Goal: Find specific page/section: Find specific page/section

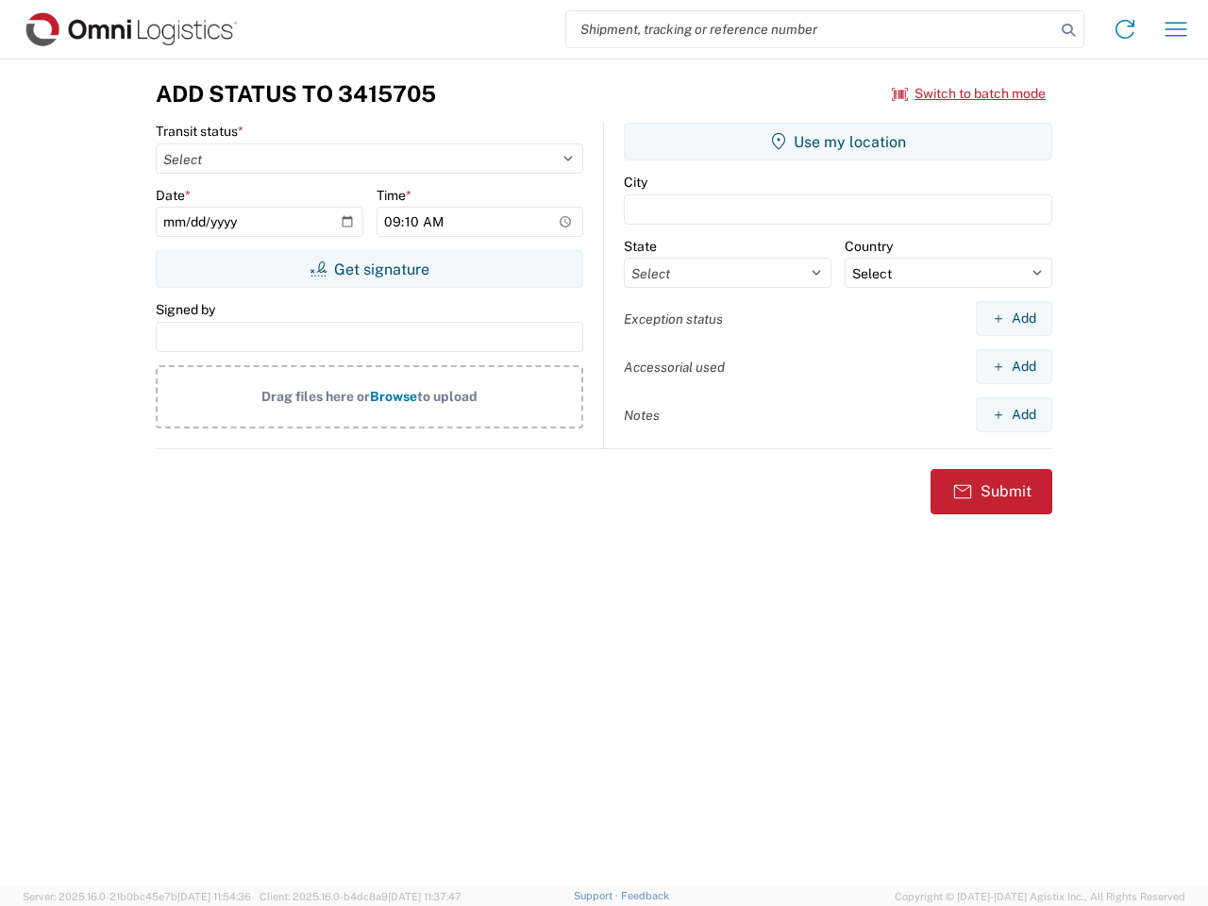
click at [810, 29] on input "search" at bounding box center [810, 29] width 489 height 36
click at [1068, 30] on icon at bounding box center [1068, 30] width 26 height 26
click at [1125, 29] on icon at bounding box center [1124, 29] width 30 height 30
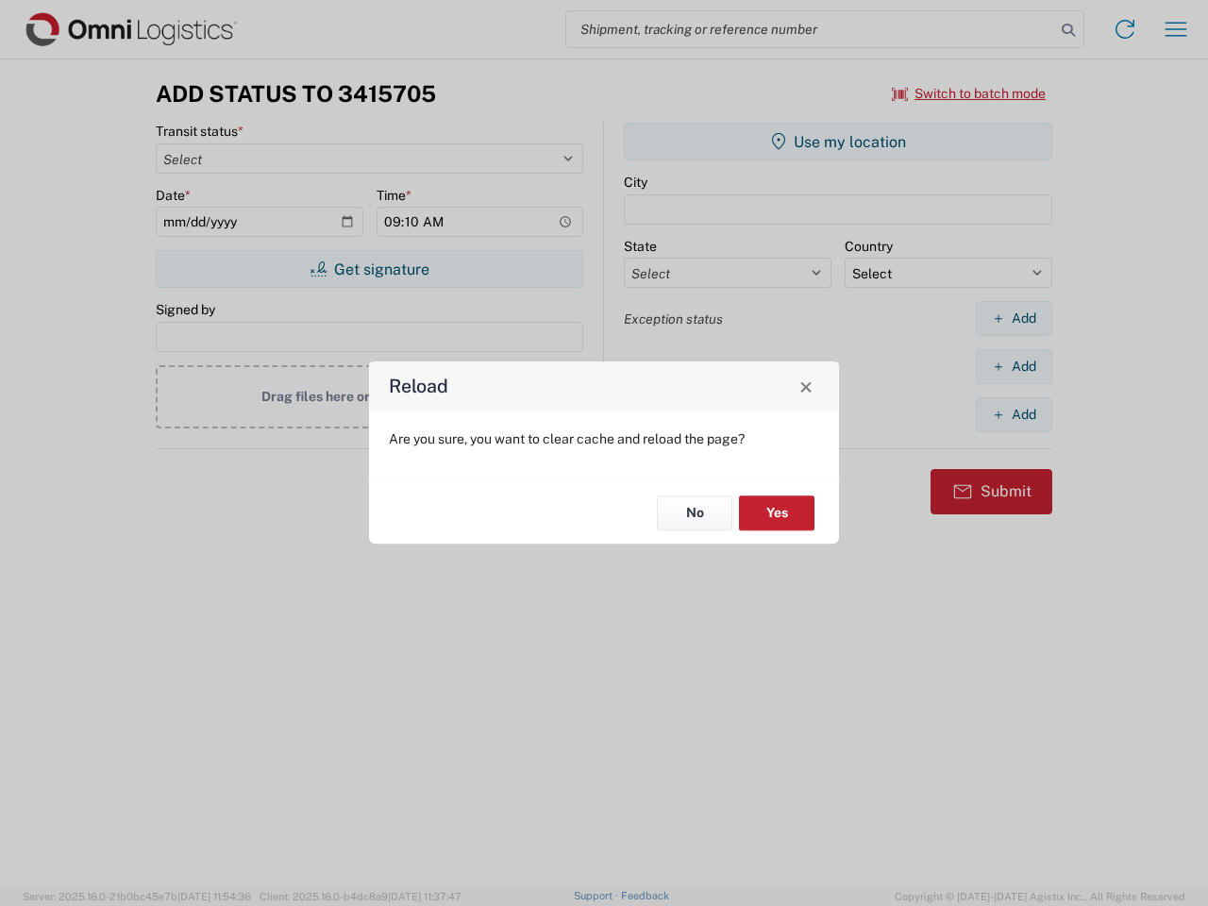
click at [1176, 29] on div "Reload Are you sure, you want to clear cache and reload the page? No Yes" at bounding box center [604, 453] width 1208 height 906
click at [969, 93] on div "Reload Are you sure, you want to clear cache and reload the page? No Yes" at bounding box center [604, 453] width 1208 height 906
click at [369, 269] on div "Reload Are you sure, you want to clear cache and reload the page? No Yes" at bounding box center [604, 453] width 1208 height 906
click at [838, 142] on div "Reload Are you sure, you want to clear cache and reload the page? No Yes" at bounding box center [604, 453] width 1208 height 906
click at [1013, 318] on div "Reload Are you sure, you want to clear cache and reload the page? No Yes" at bounding box center [604, 453] width 1208 height 906
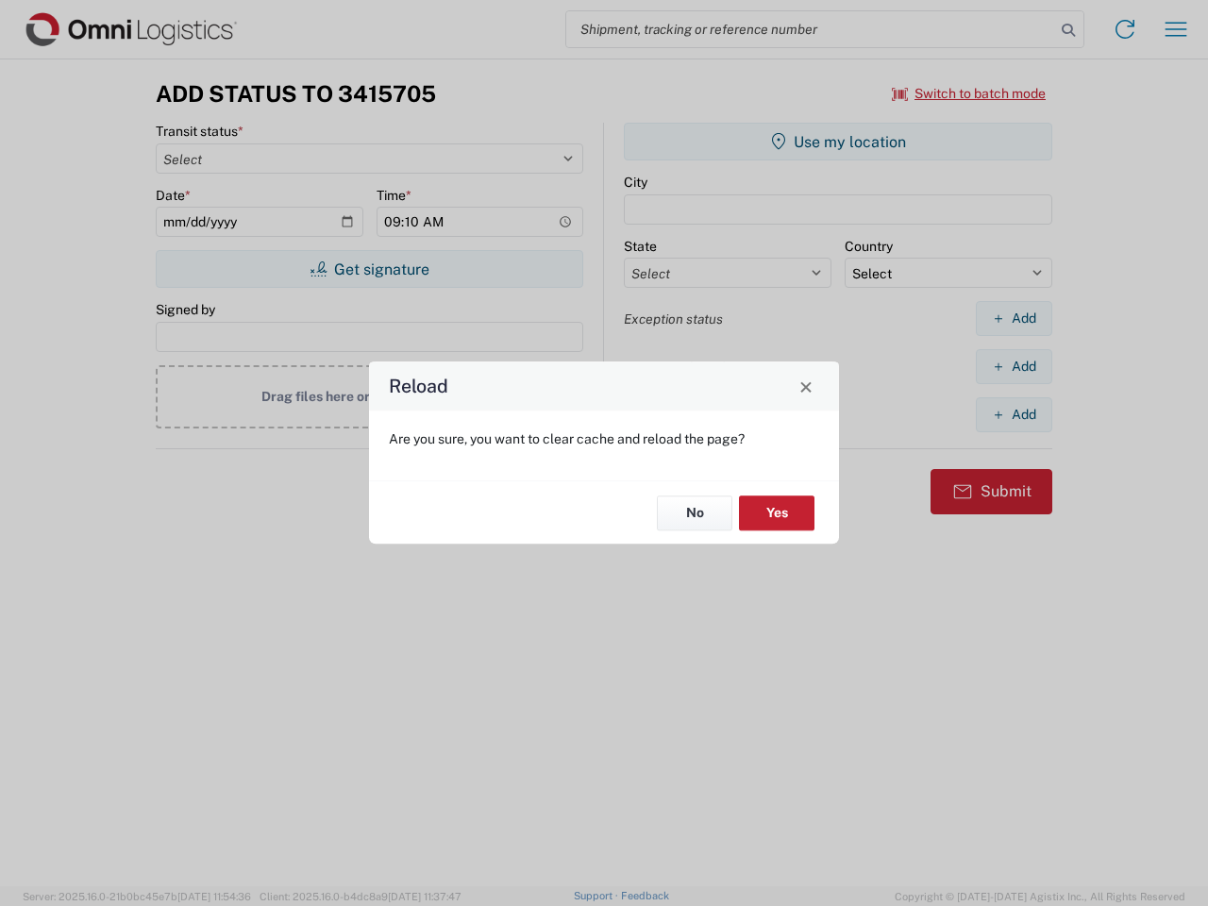
click at [1013, 366] on div "Reload Are you sure, you want to clear cache and reload the page? No Yes" at bounding box center [604, 453] width 1208 height 906
click at [1013, 414] on div "Reload Are you sure, you want to clear cache and reload the page? No Yes" at bounding box center [604, 453] width 1208 height 906
